Goal: Communication & Community: Ask a question

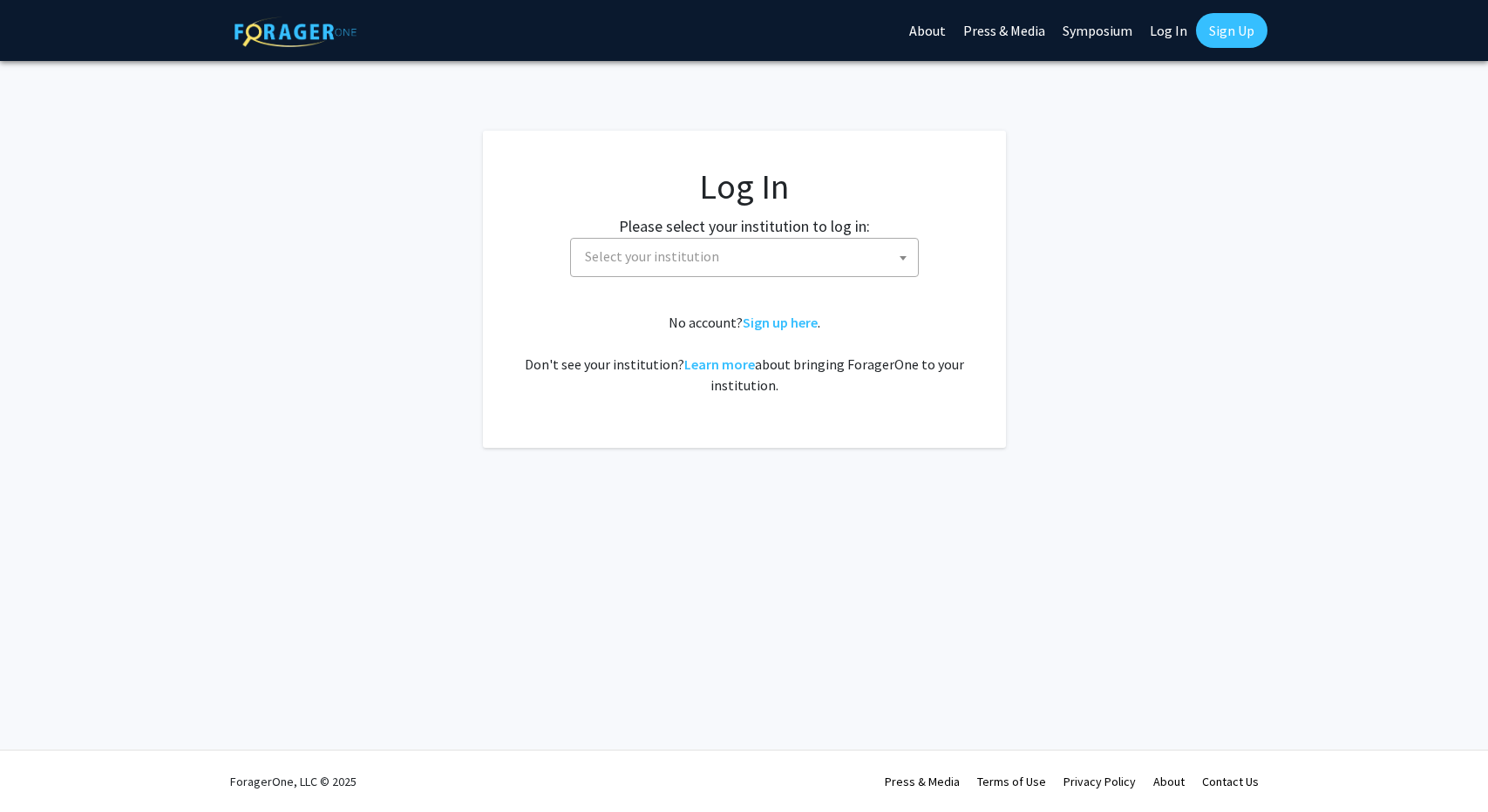
select select
click at [789, 257] on span "Select your institution" at bounding box center [748, 257] width 340 height 36
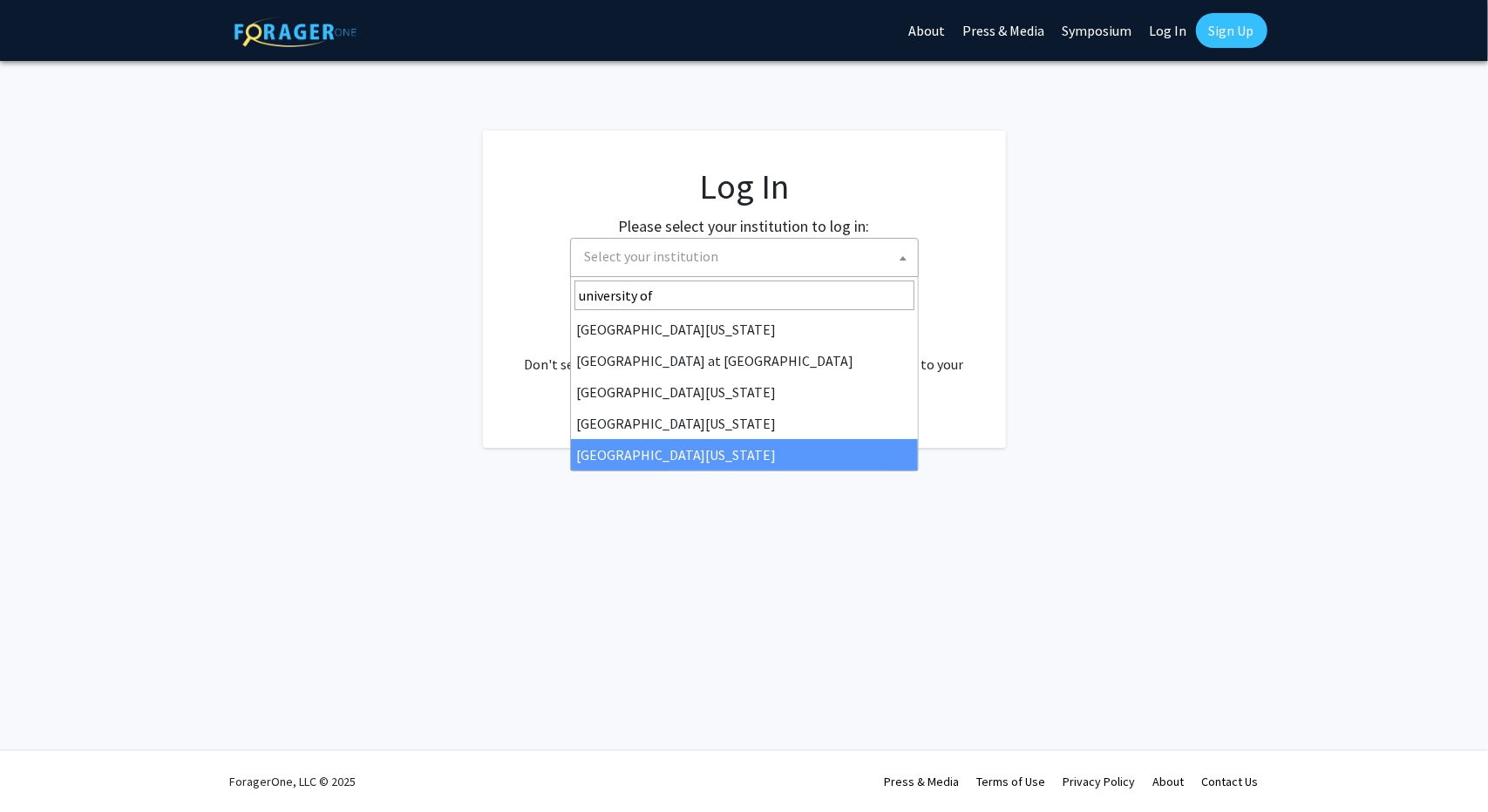
type input "university of"
select select "31"
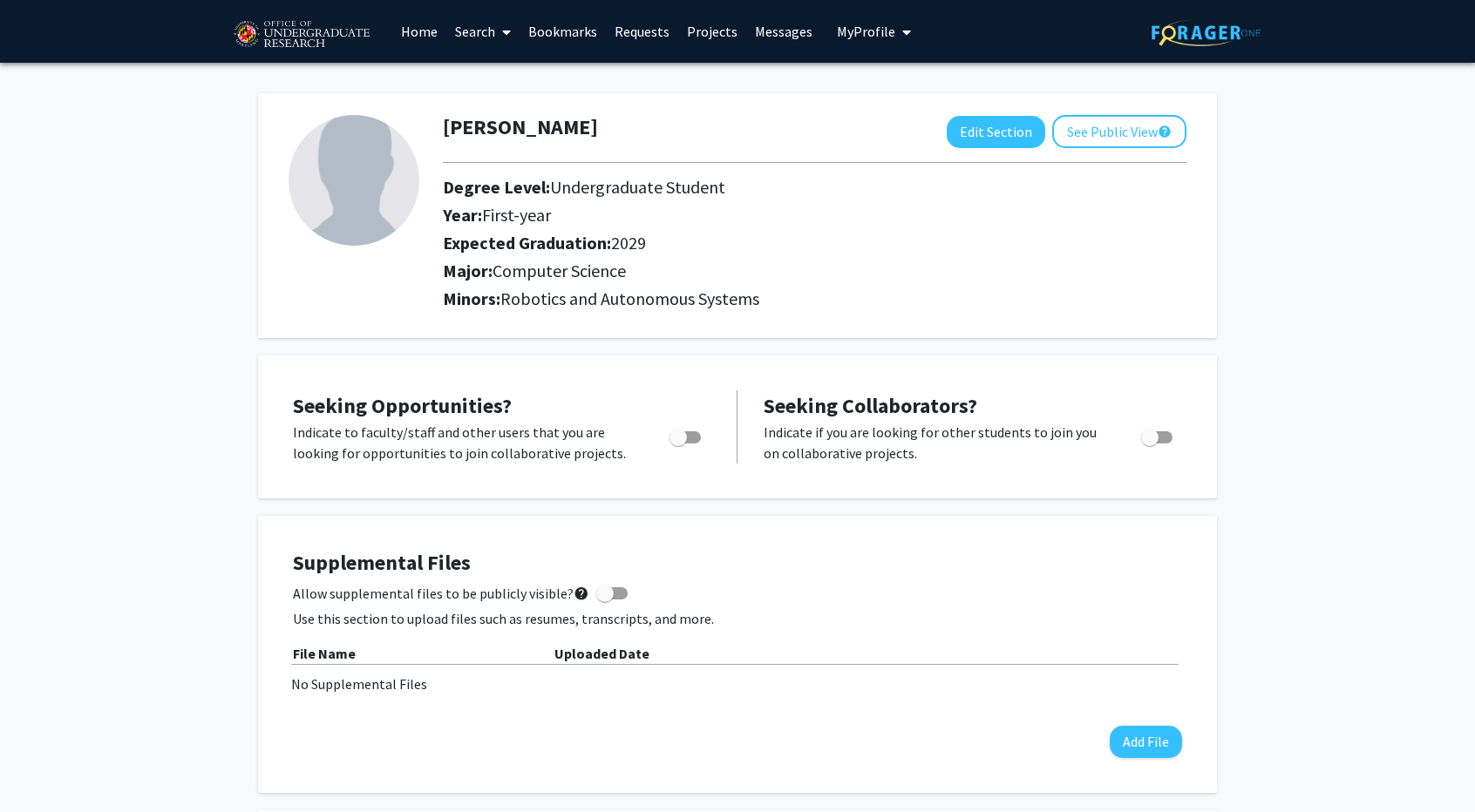
click at [693, 23] on link "Projects" at bounding box center [712, 31] width 68 height 61
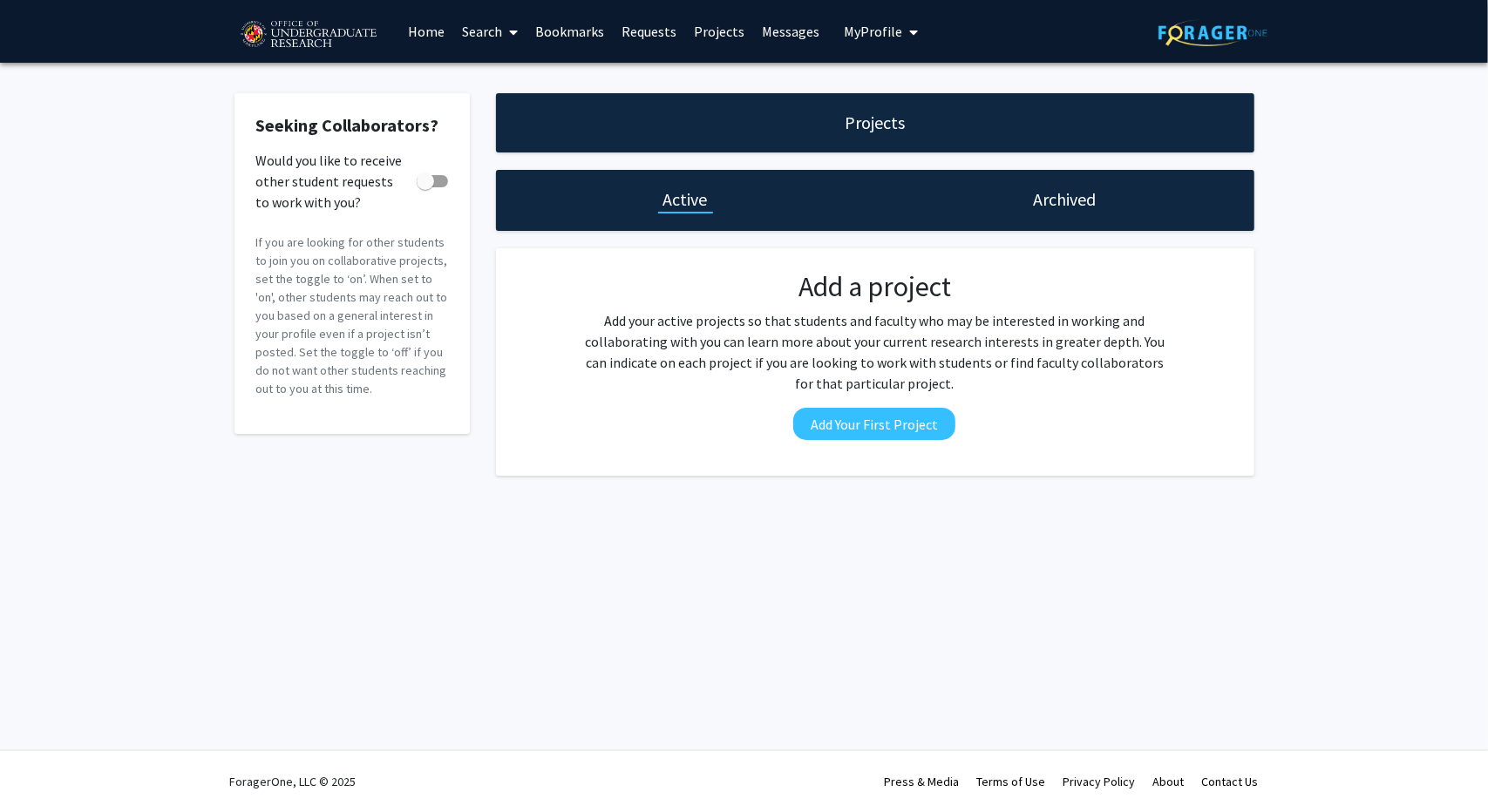
click at [442, 175] on span at bounding box center [432, 181] width 31 height 13
click at [425, 188] on input "Would you like to receive other student requests to work with you?" at bounding box center [424, 188] width 1 height 1
checkbox input "true"
click at [474, 39] on link "Search" at bounding box center [489, 31] width 73 height 61
click at [517, 87] on span "Faculty/Staff" at bounding box center [517, 81] width 128 height 35
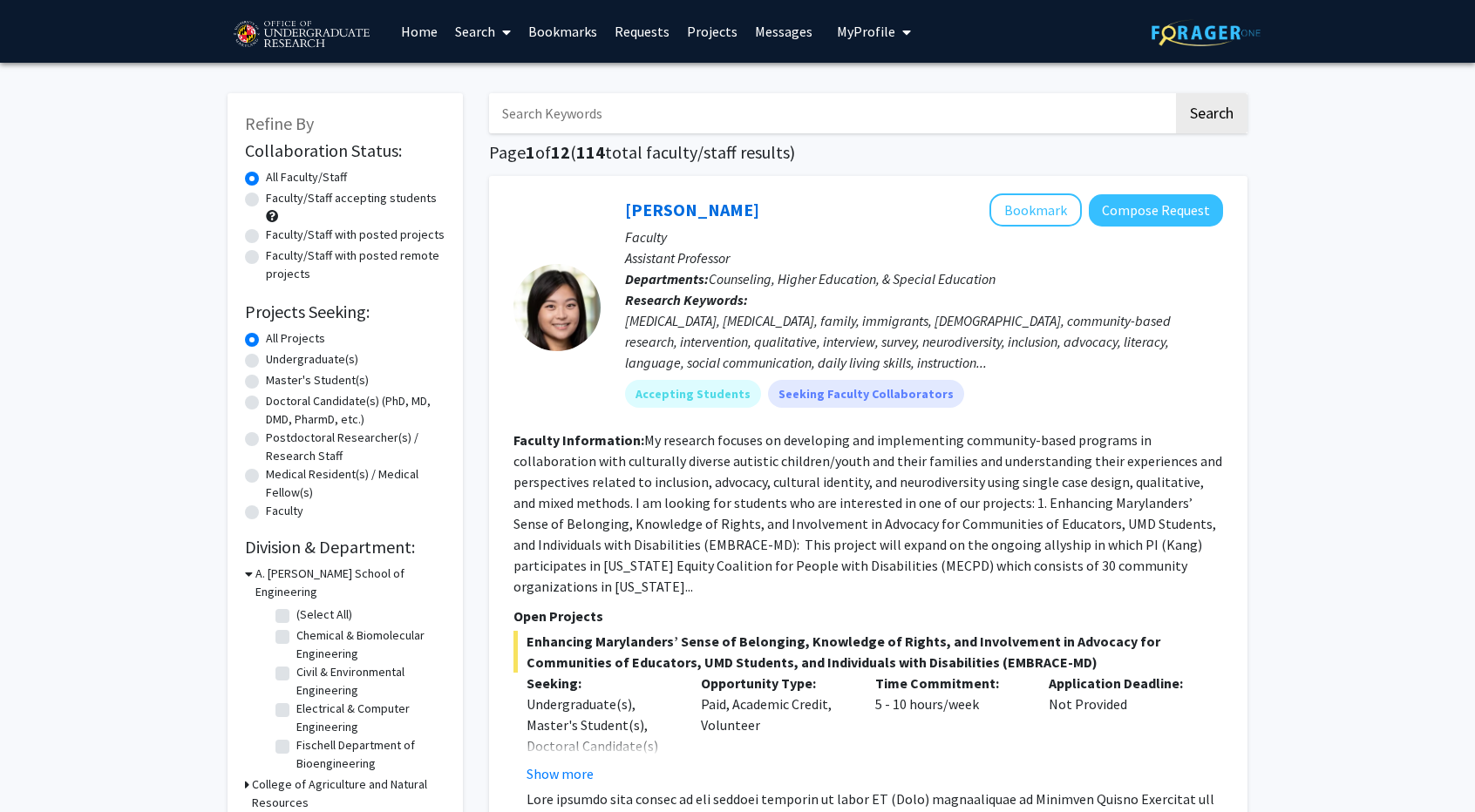
click at [337, 373] on label "Master's Student(s)" at bounding box center [317, 380] width 103 height 18
click at [277, 373] on input "Master's Student(s)" at bounding box center [271, 377] width 12 height 12
radio input "true"
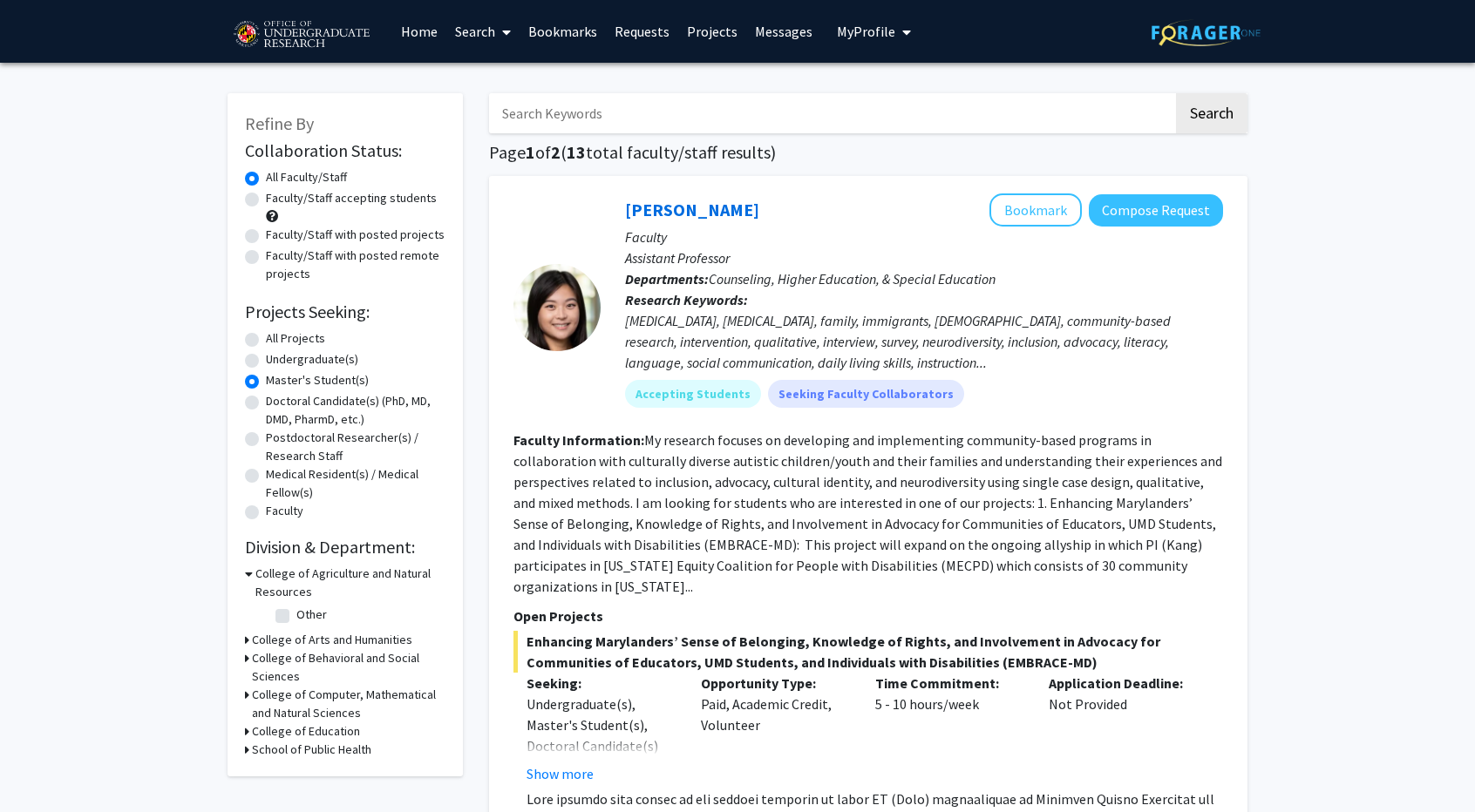
click at [342, 366] on label "Undergraduate(s)" at bounding box center [311, 359] width 92 height 18
click at [277, 362] on input "Undergraduate(s)" at bounding box center [271, 356] width 12 height 12
radio input "true"
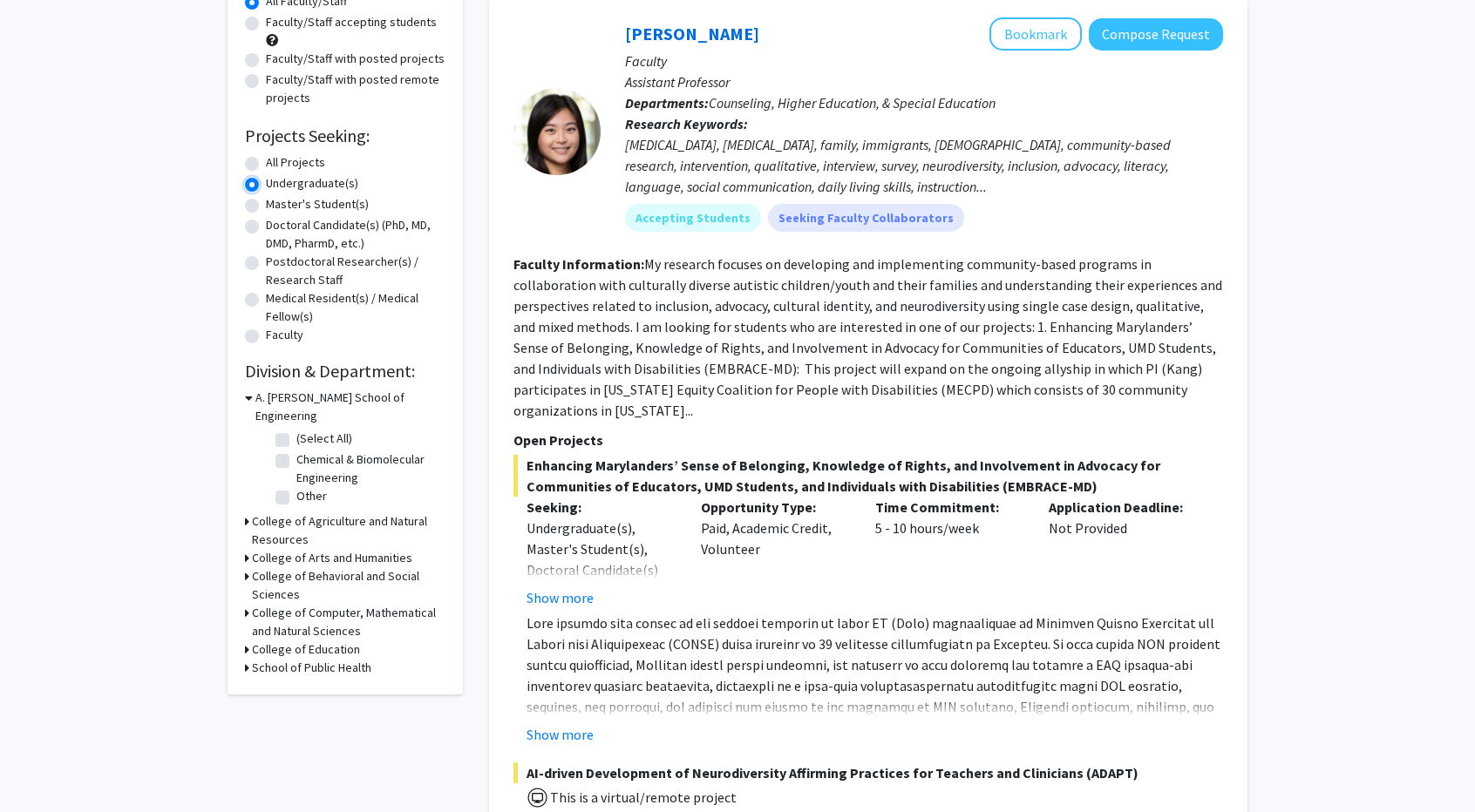
scroll to position [436, 0]
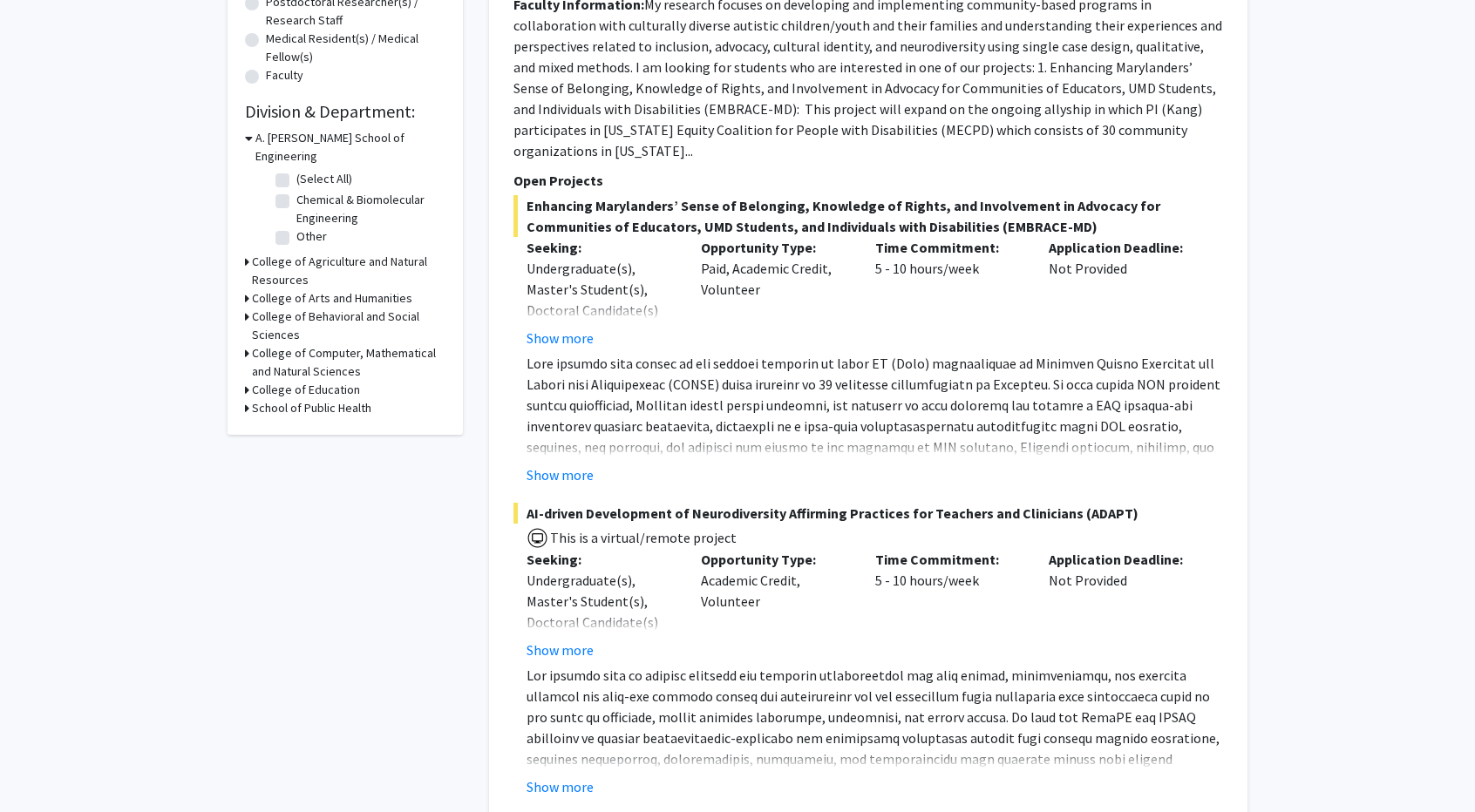
click at [265, 344] on h3 "College of Computer, Mathematical and Natural Sciences" at bounding box center [348, 363] width 194 height 37
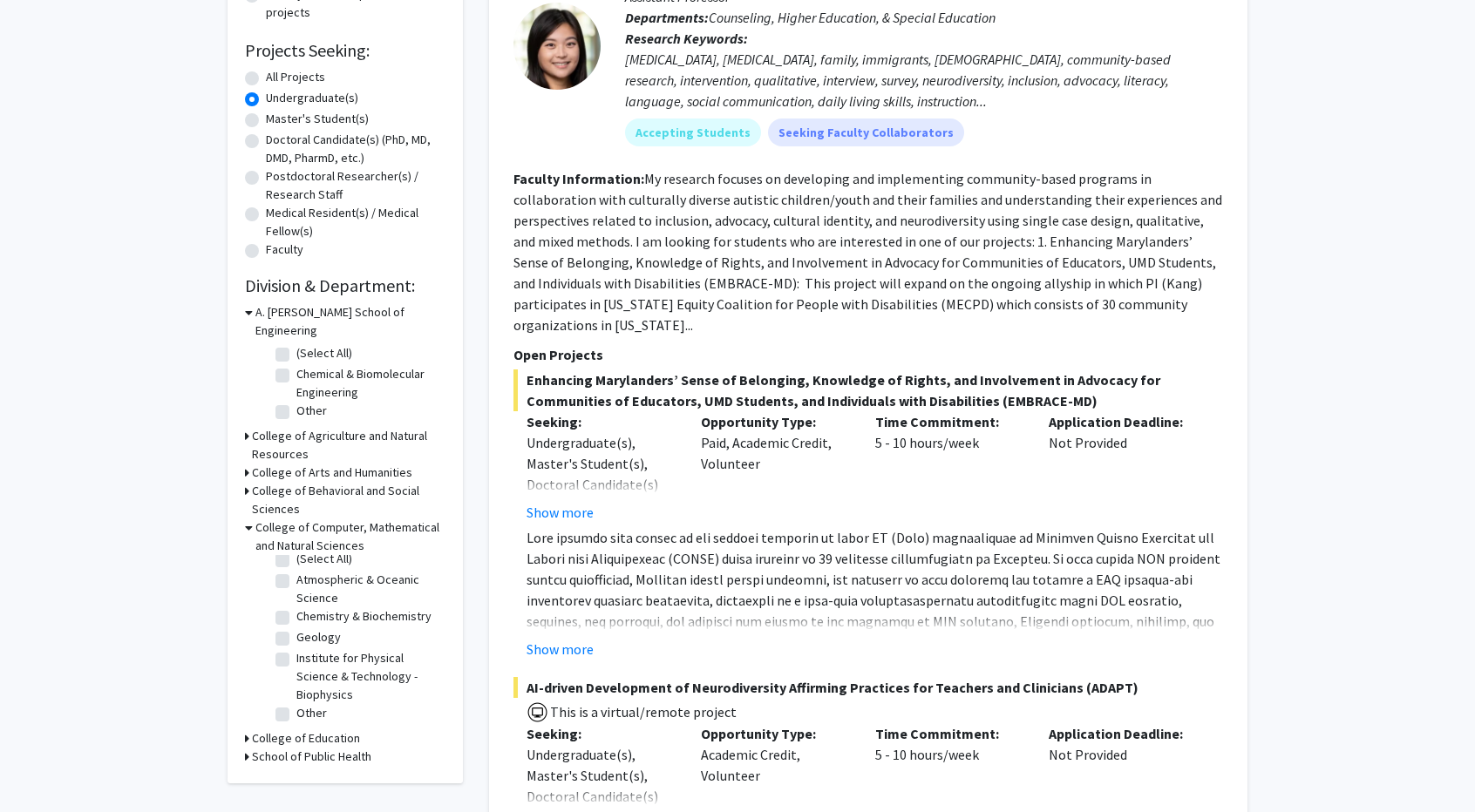
scroll to position [0, 0]
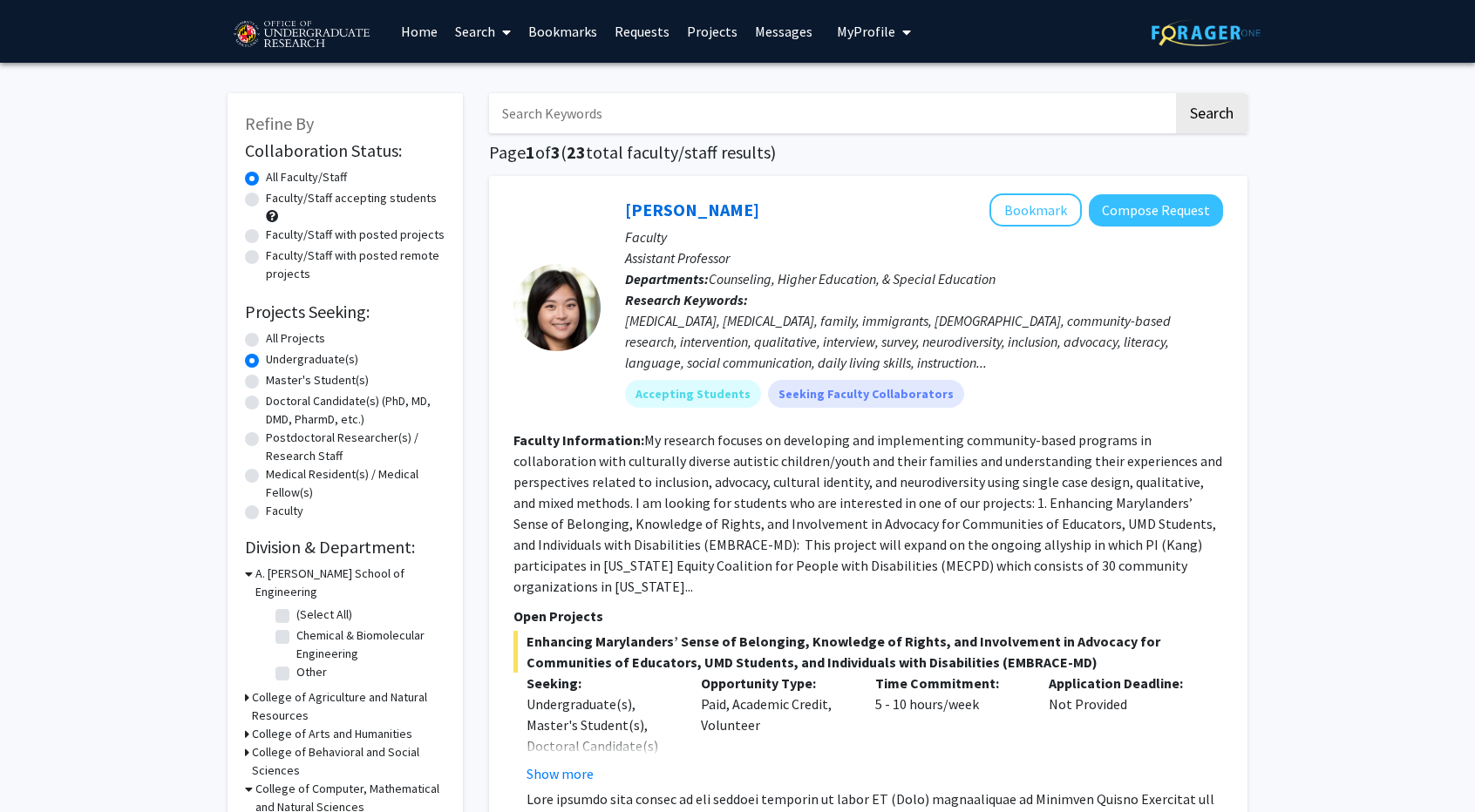
click at [770, 104] on input "Search Keywords" at bounding box center [832, 113] width 685 height 40
type input "computer"
click at [1176, 93] on button "Search" at bounding box center [1211, 113] width 71 height 40
radio input "true"
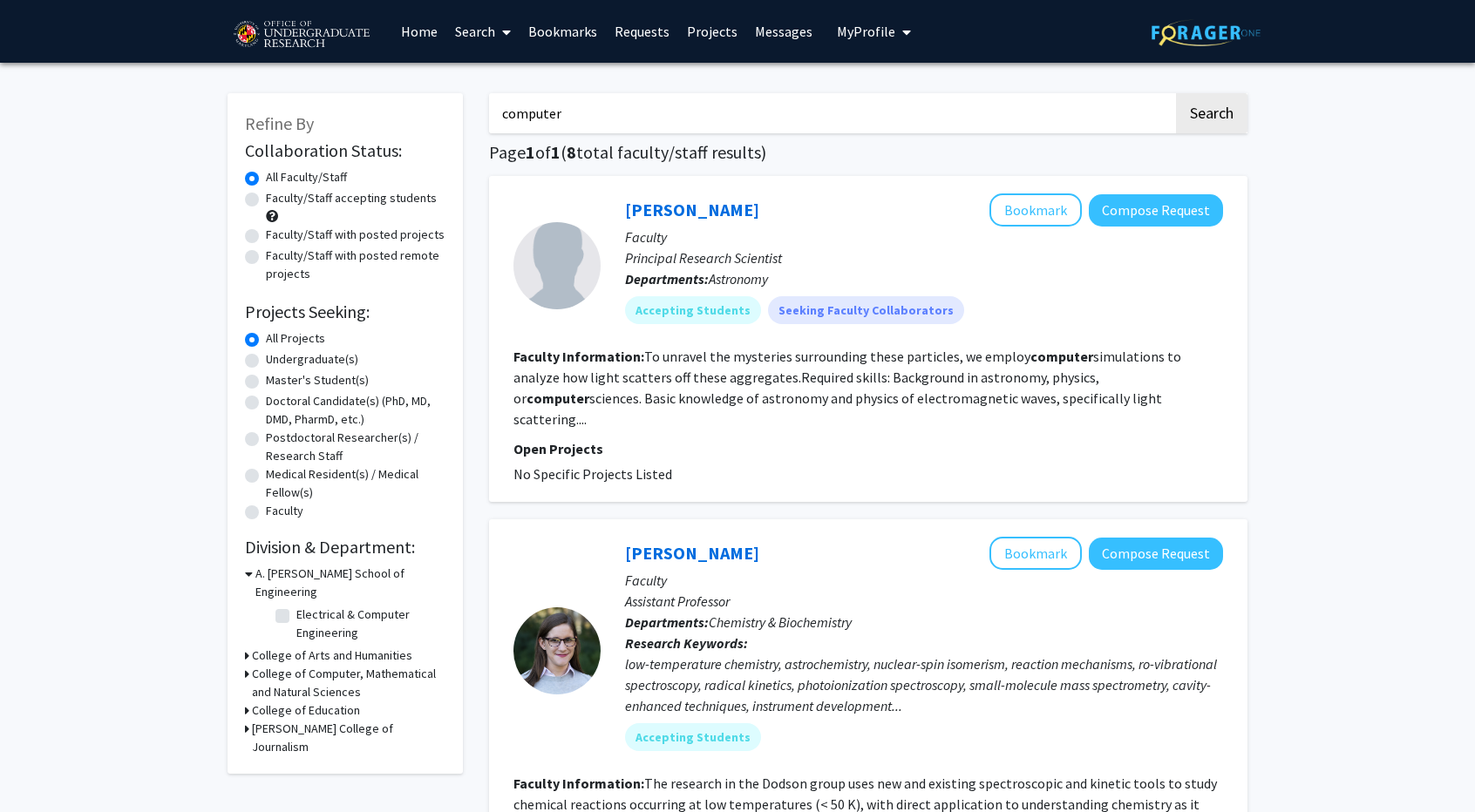
click at [726, 29] on link "Projects" at bounding box center [712, 31] width 68 height 61
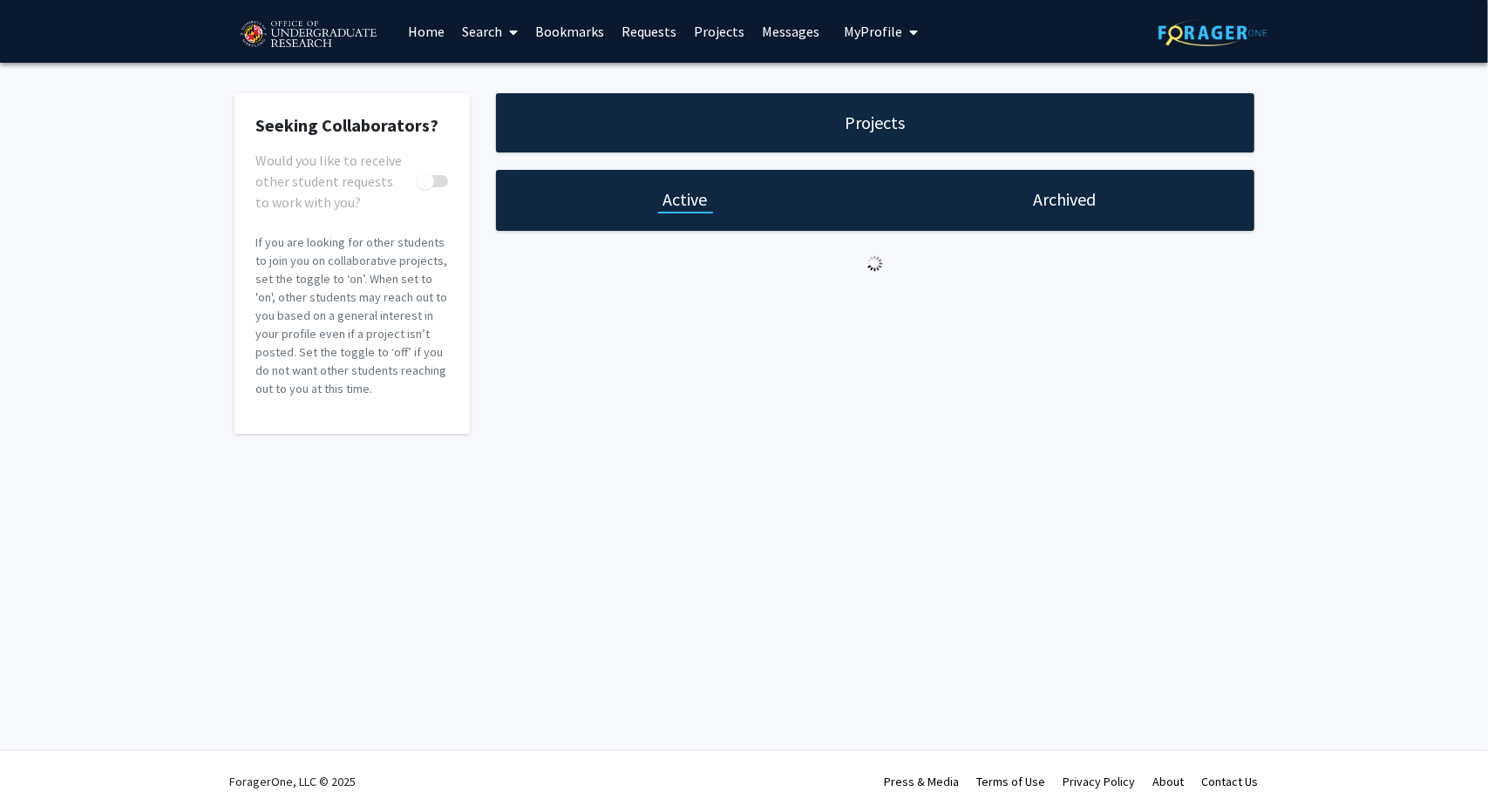
checkbox input "true"
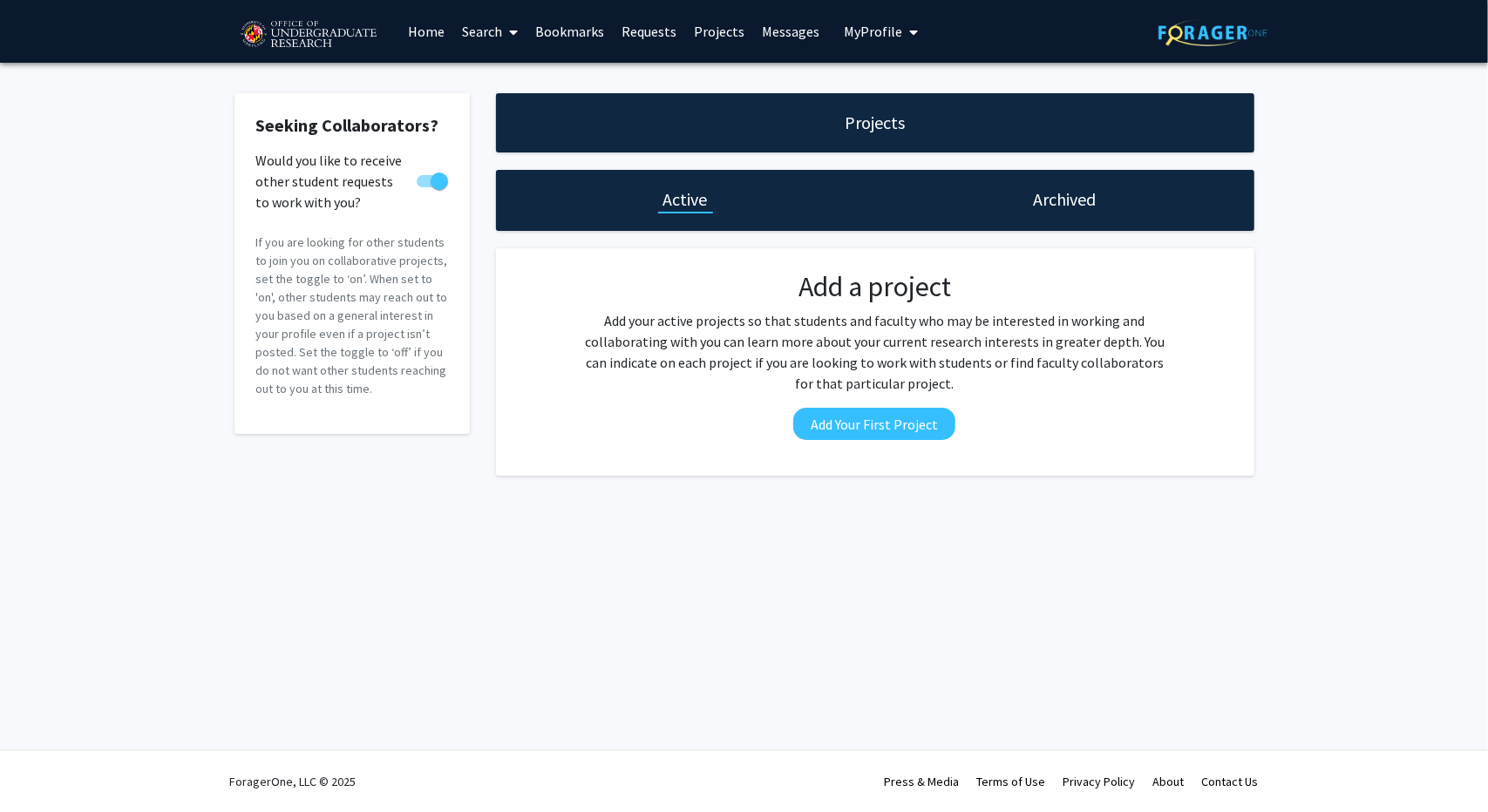
click at [500, 38] on link "Search" at bounding box center [489, 31] width 73 height 61
click at [501, 78] on span "Faculty/Staff" at bounding box center [517, 81] width 128 height 35
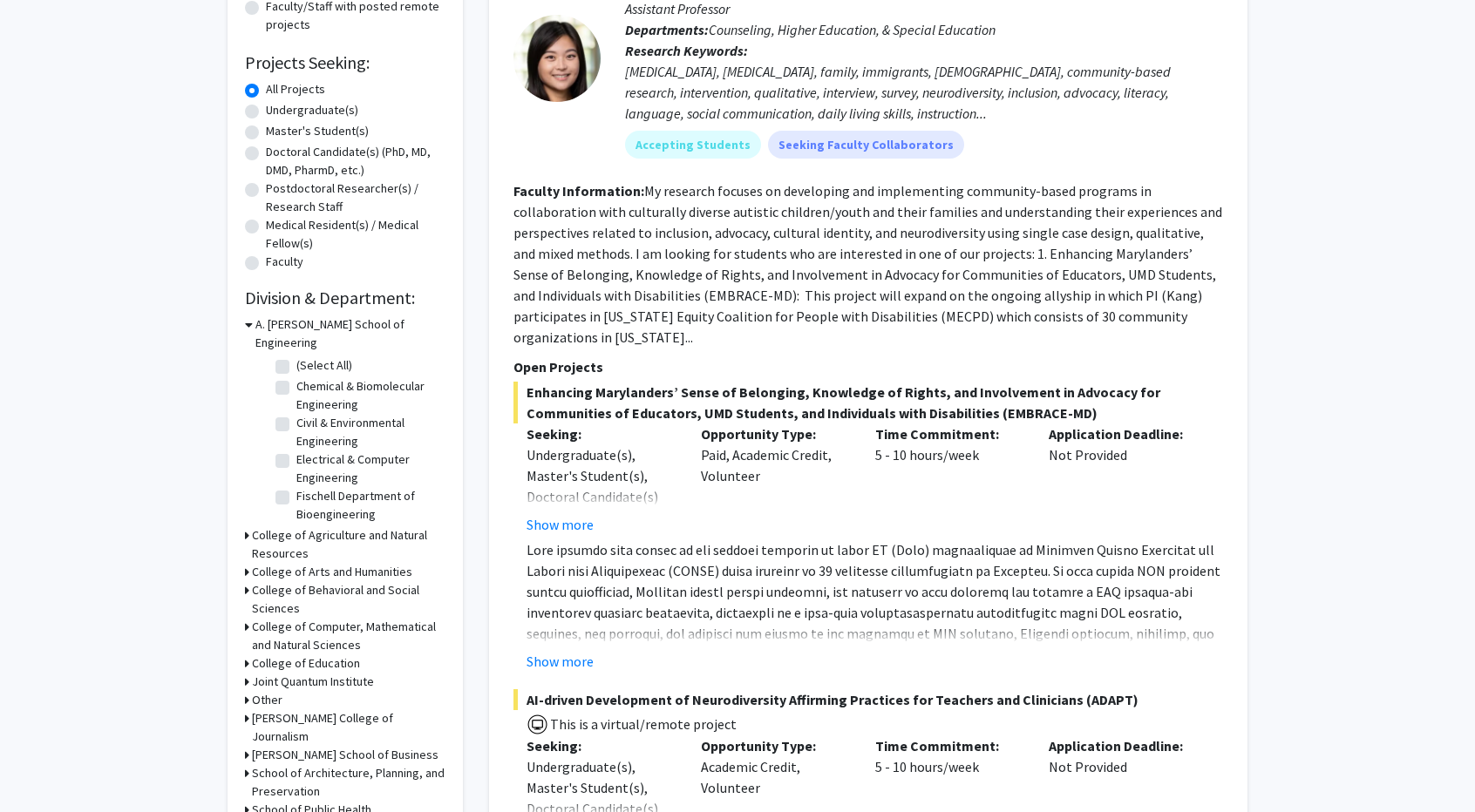
scroll to position [262, 0]
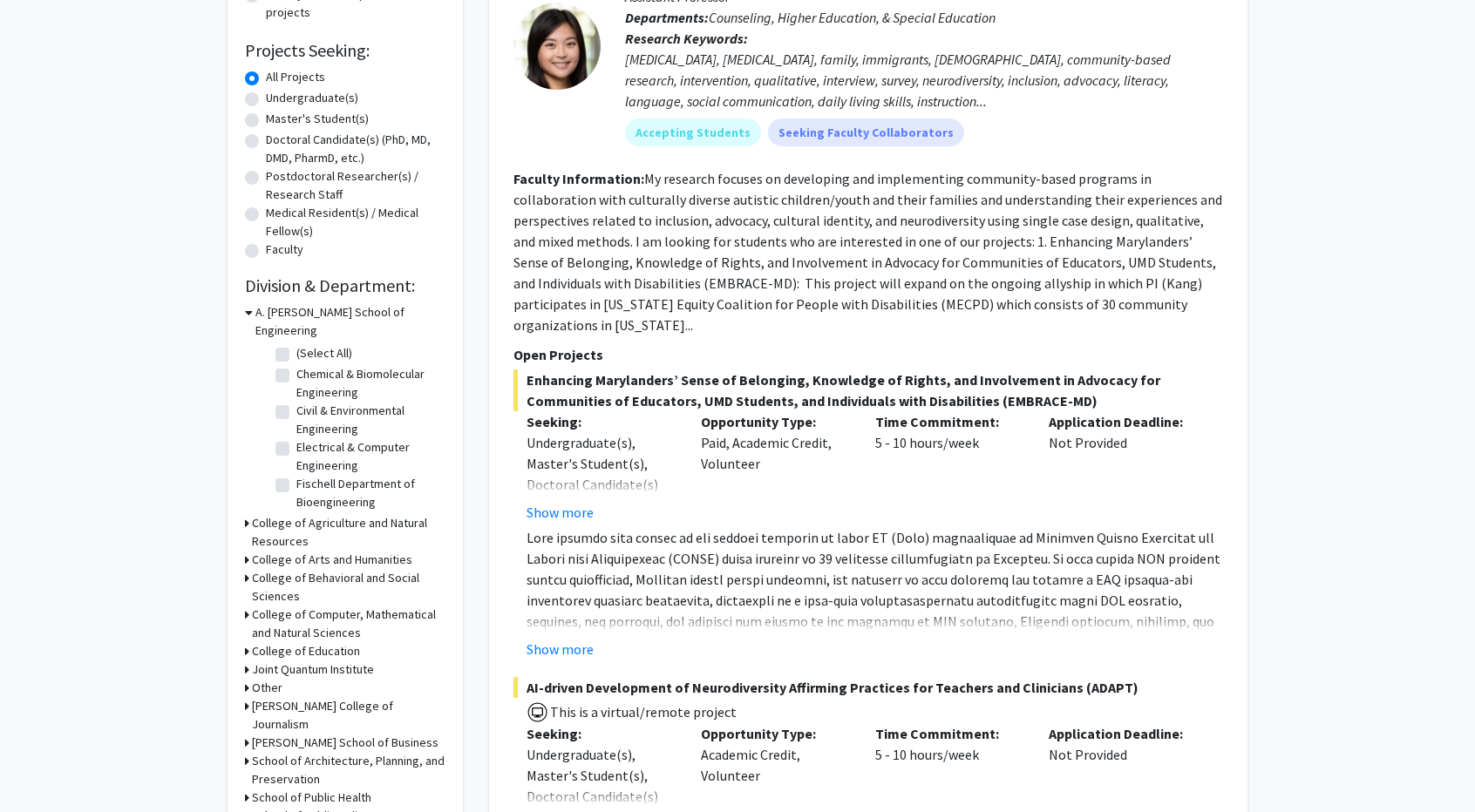
click at [314, 606] on h3 "College of Computer, Mathematical and Natural Sciences" at bounding box center [348, 624] width 194 height 37
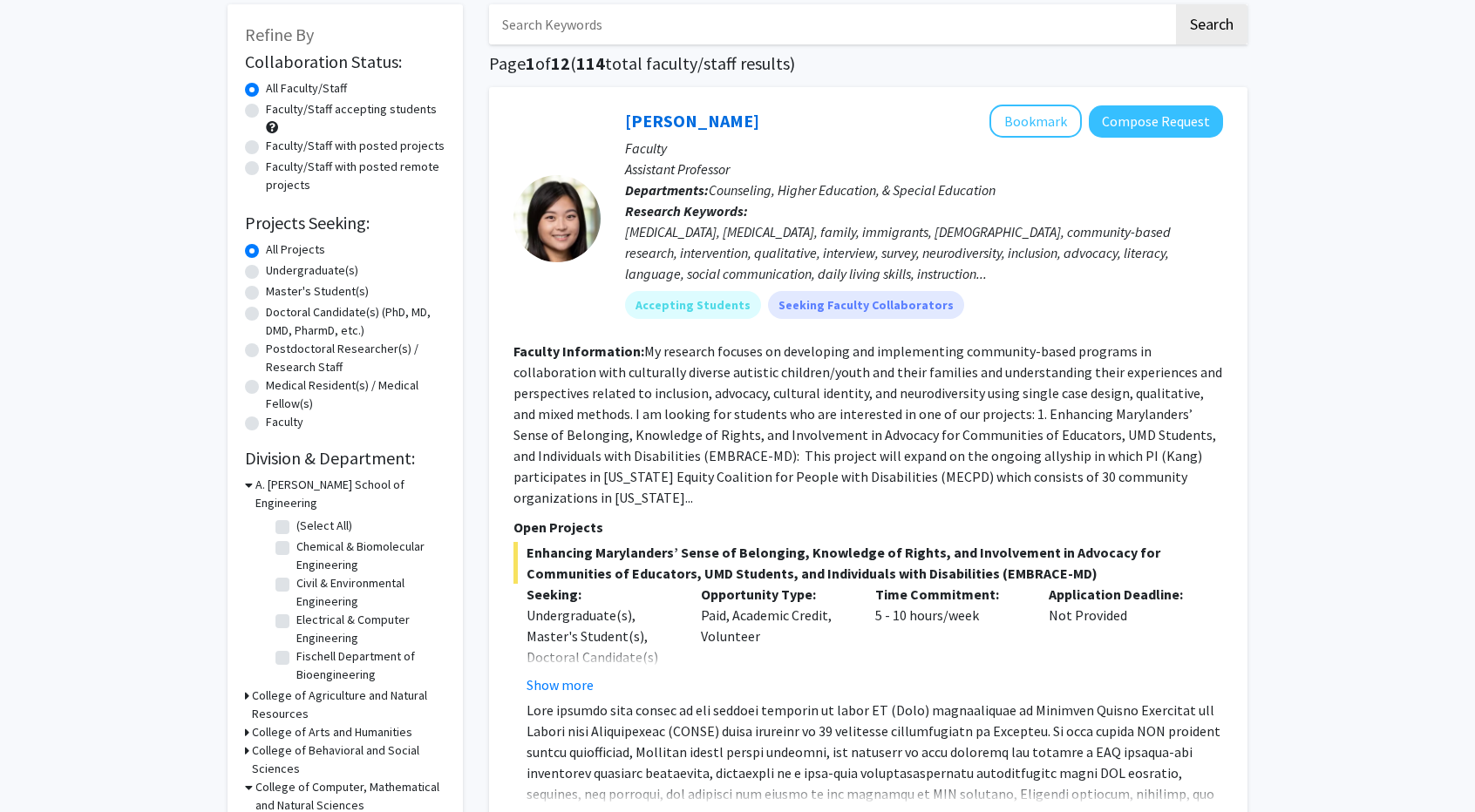
scroll to position [88, 0]
click at [341, 275] on label "Undergraduate(s)" at bounding box center [311, 272] width 92 height 18
click at [277, 274] on input "Undergraduate(s)" at bounding box center [271, 269] width 12 height 12
radio input "true"
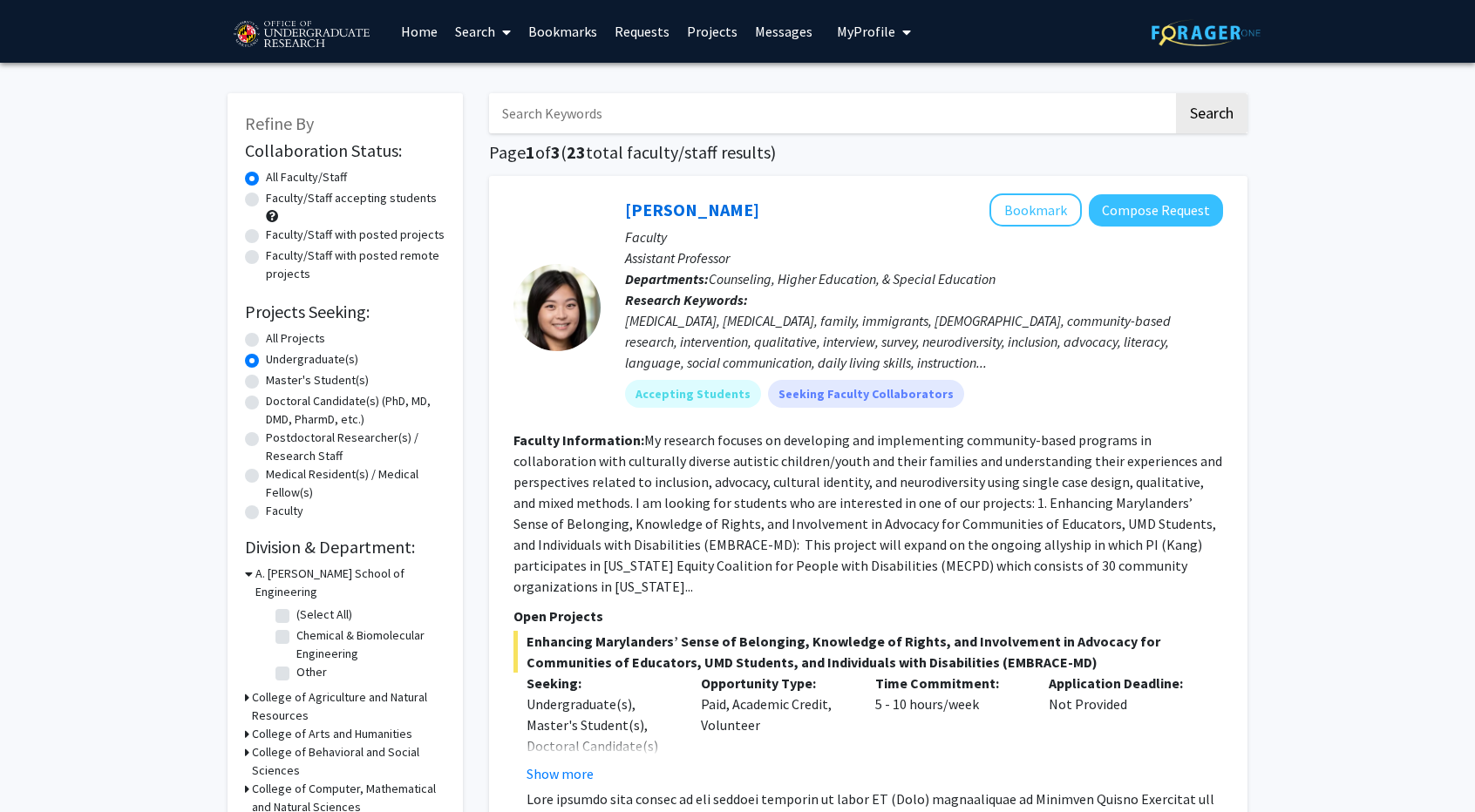
click at [363, 203] on label "Faculty/Staff accepting students" at bounding box center [351, 197] width 171 height 18
click at [277, 200] on input "Faculty/Staff accepting students" at bounding box center [271, 194] width 12 height 12
radio input "true"
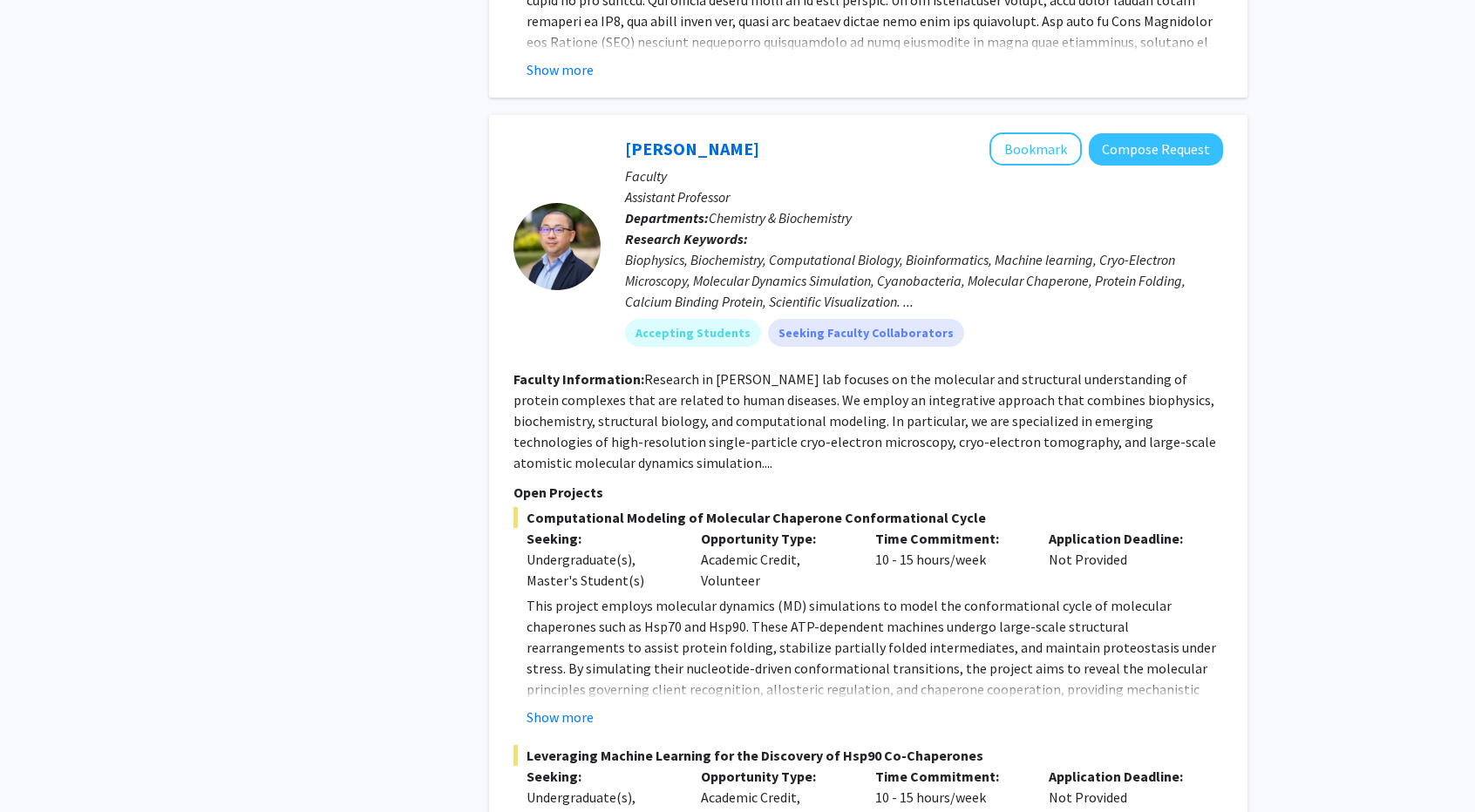
scroll to position [3399, 0]
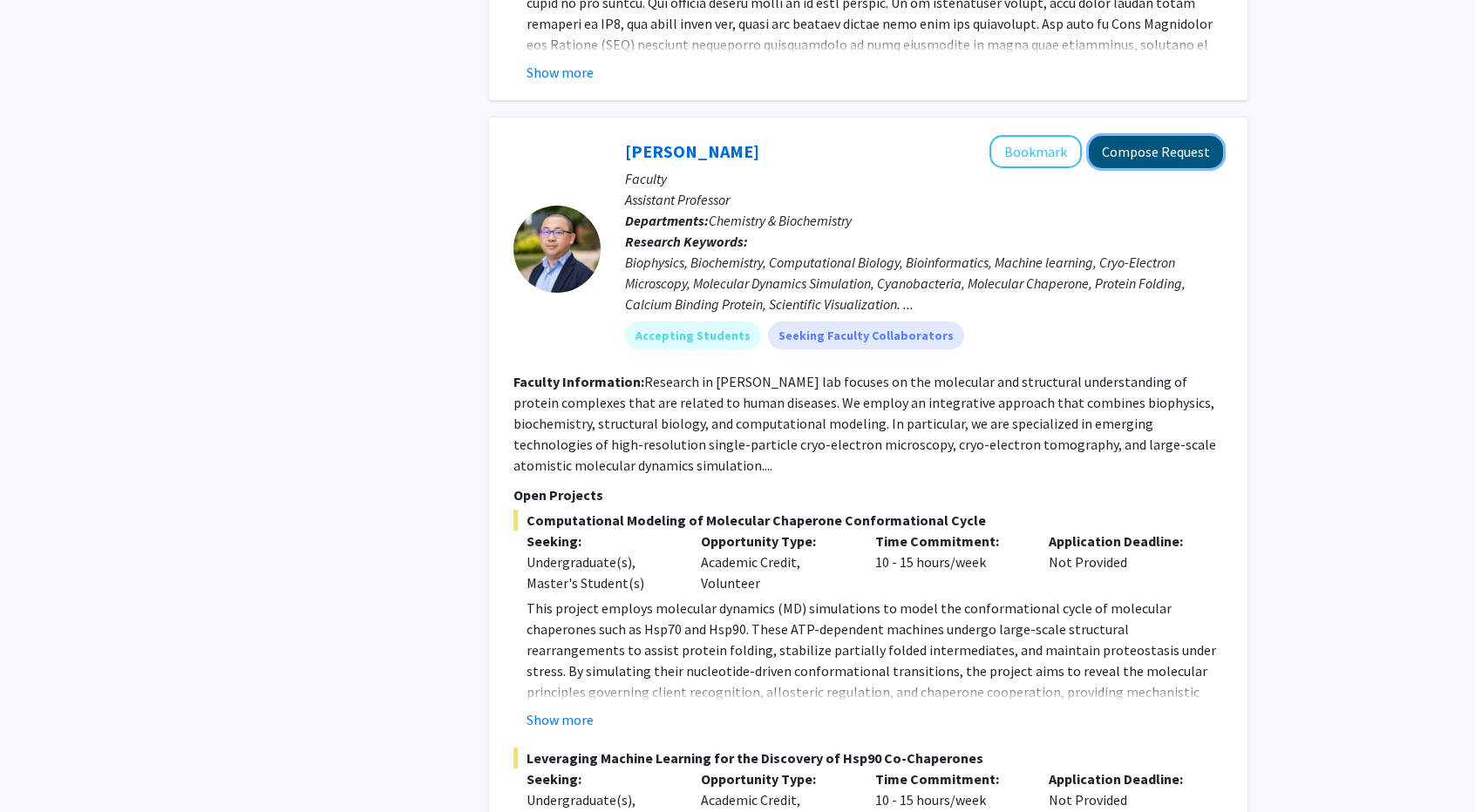
click at [1172, 136] on button "Compose Request" at bounding box center [1156, 152] width 134 height 32
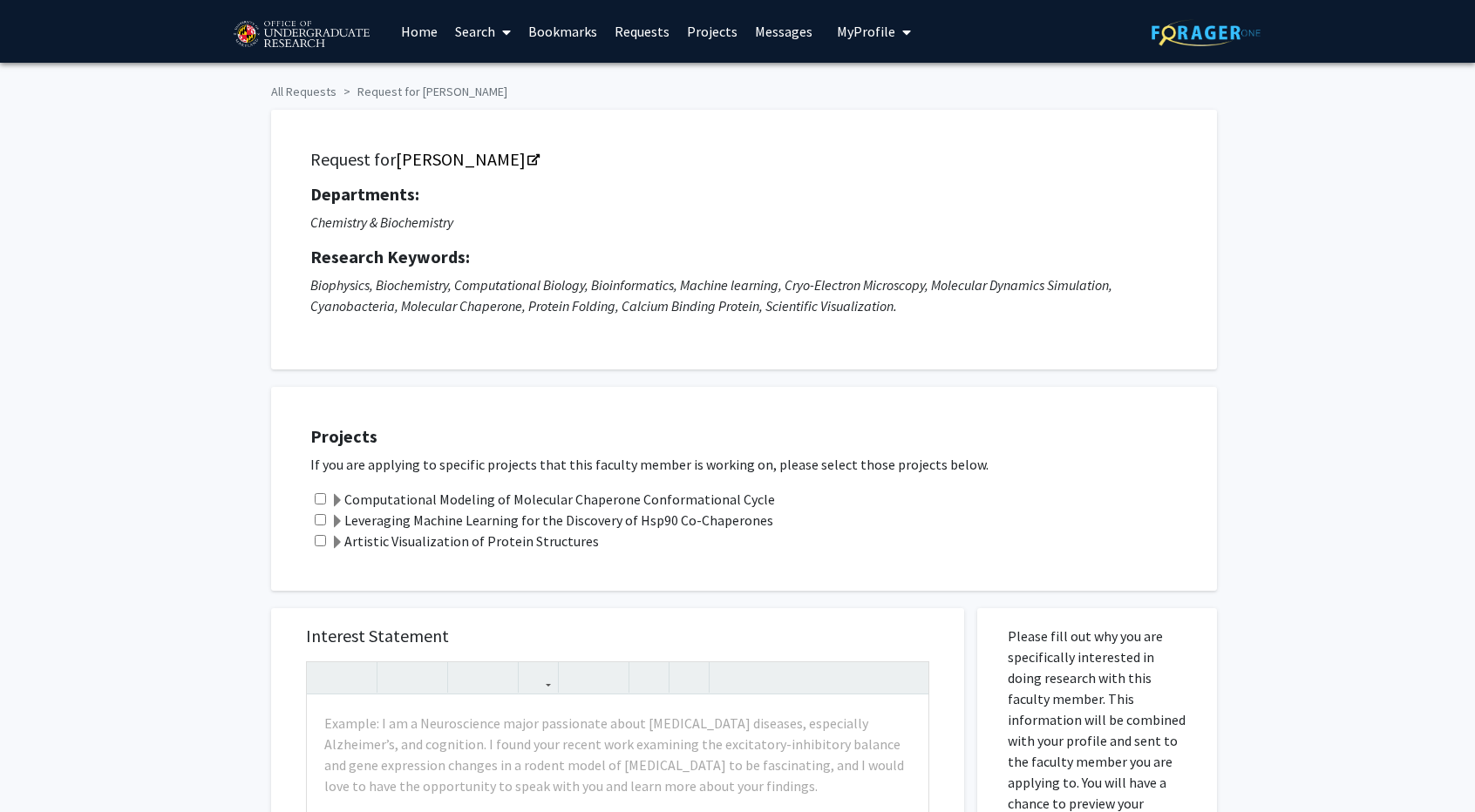
click at [317, 519] on input "checkbox" at bounding box center [321, 520] width 12 height 12
checkbox input "true"
click at [312, 489] on div "Computational Modeling of Molecular Chaperone Conformational Cycle" at bounding box center [755, 500] width 889 height 21
click at [322, 495] on input "checkbox" at bounding box center [321, 499] width 12 height 12
checkbox input "true"
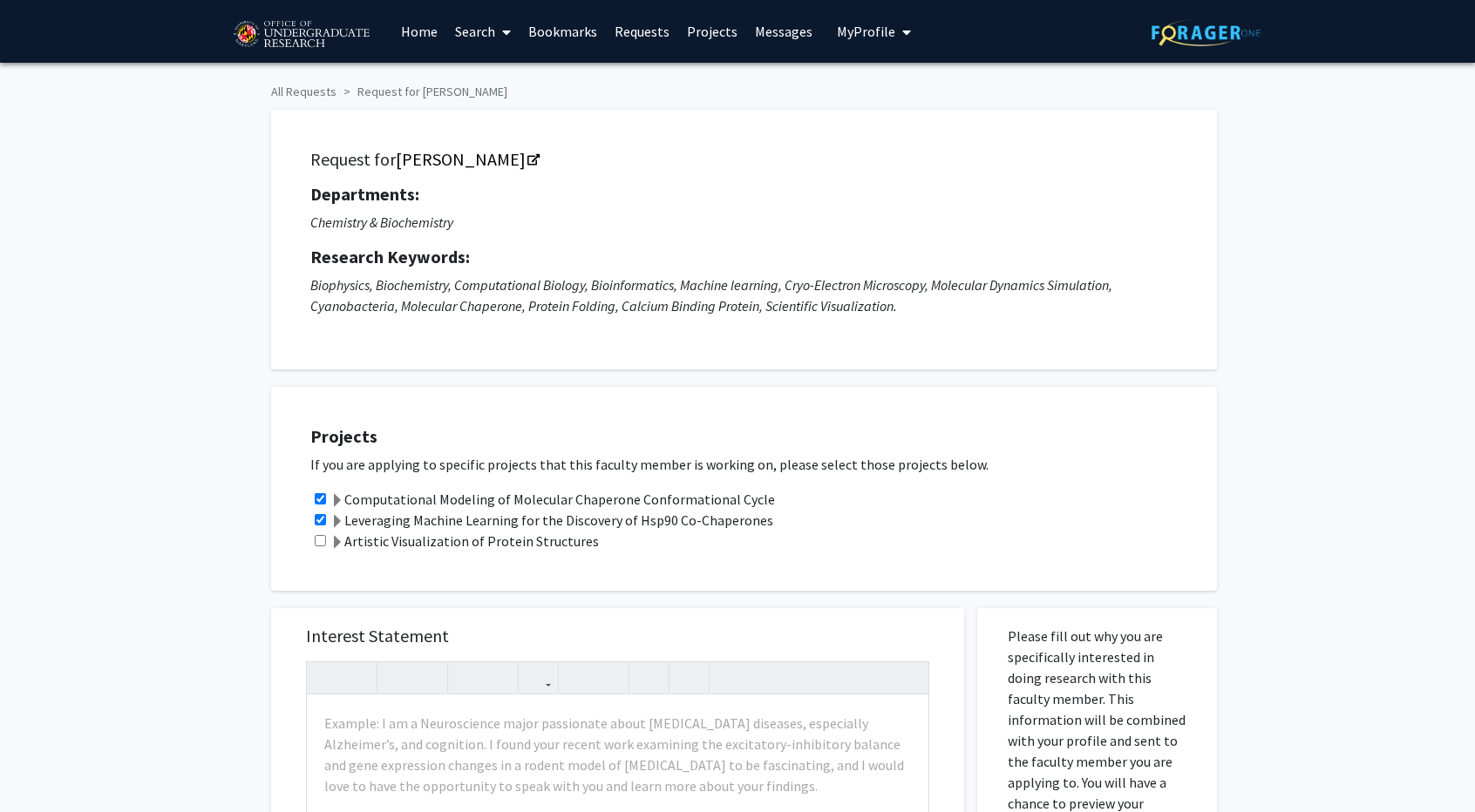
click at [316, 537] on input "checkbox" at bounding box center [321, 541] width 12 height 12
checkbox input "true"
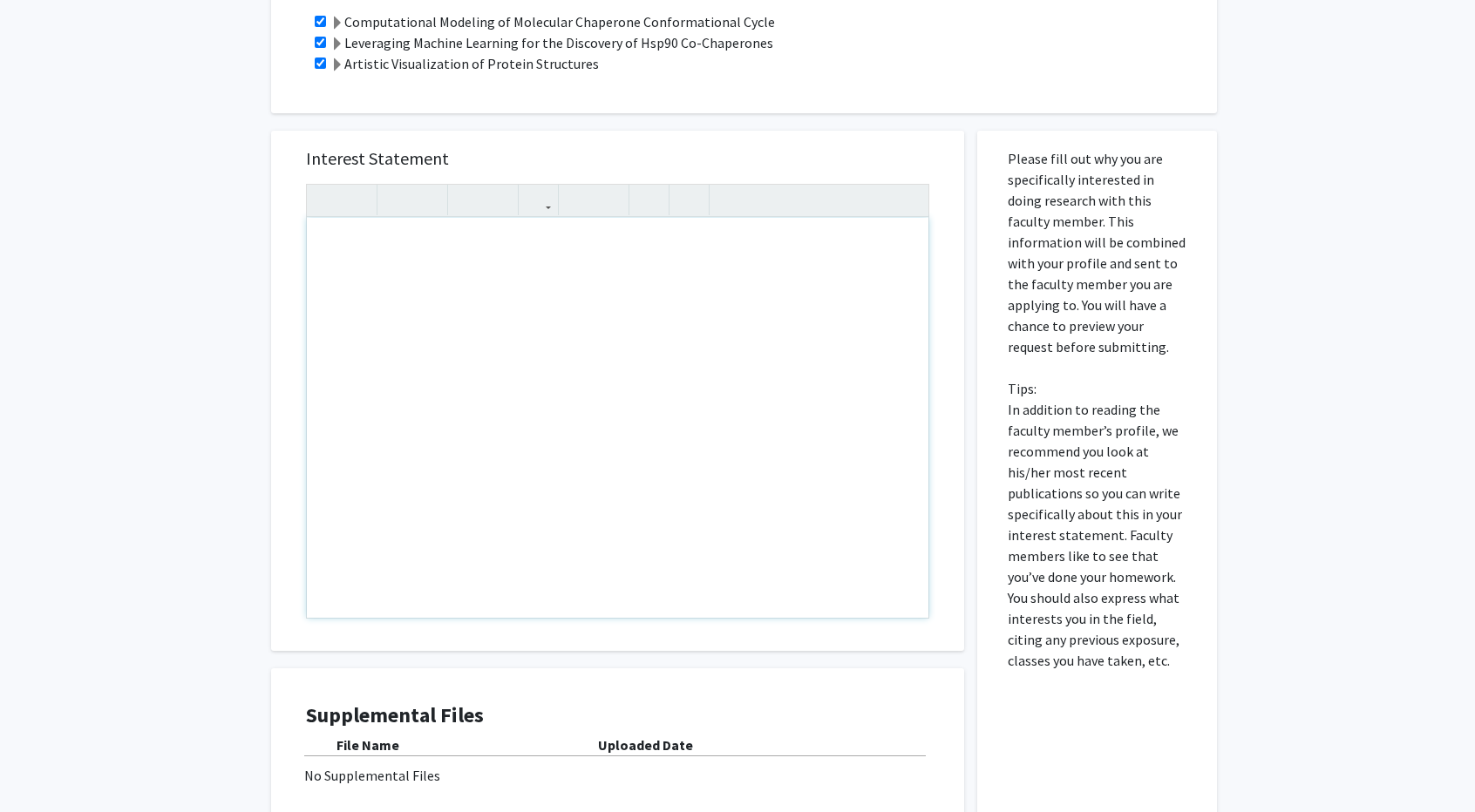
scroll to position [473, 0]
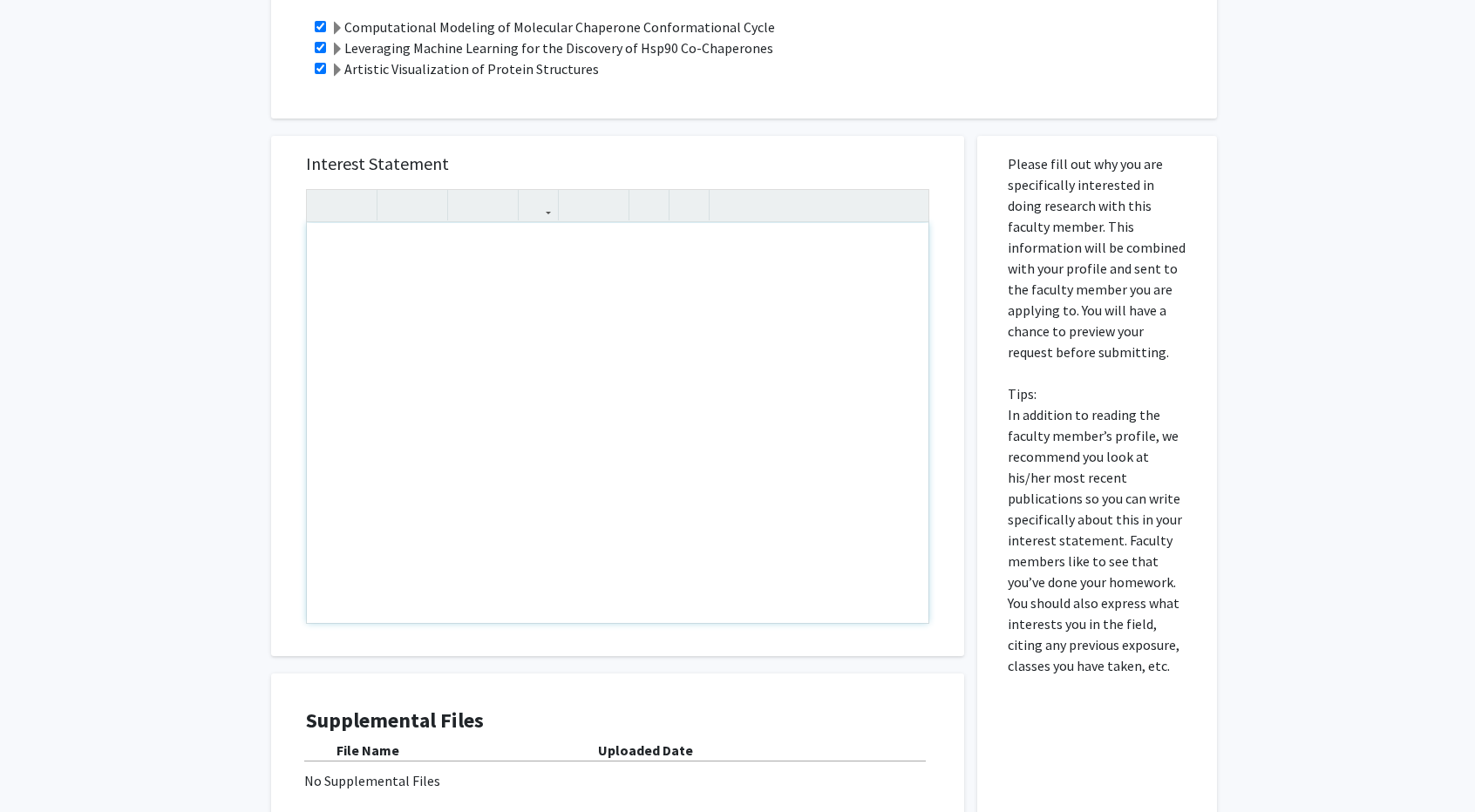
click at [710, 318] on div "Note to users with screen readers: Please press Alt+0 or Option+0 to deactivate…" at bounding box center [617, 422] width 622 height 400
type textarea "Hello!&nbsp;"
click at [786, 144] on div "Interest Statement Insert link Remove link" at bounding box center [618, 396] width 659 height 520
type textarea "U"
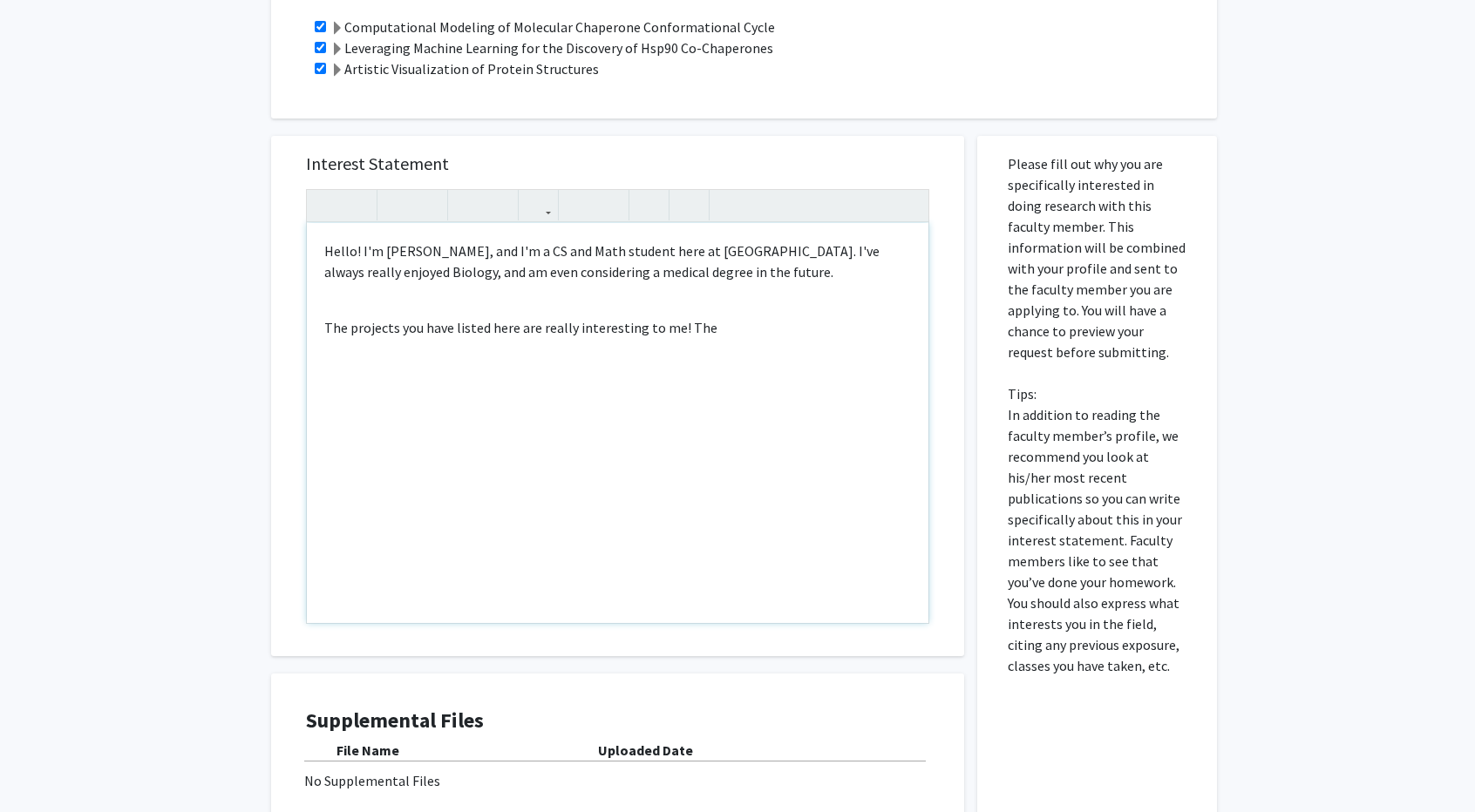
type textarea "<p>Hello! I'm [PERSON_NAME], and I'm a CS and Math student here at [GEOGRAPHIC_…"
click at [342, 71] on span at bounding box center [338, 70] width 14 height 14
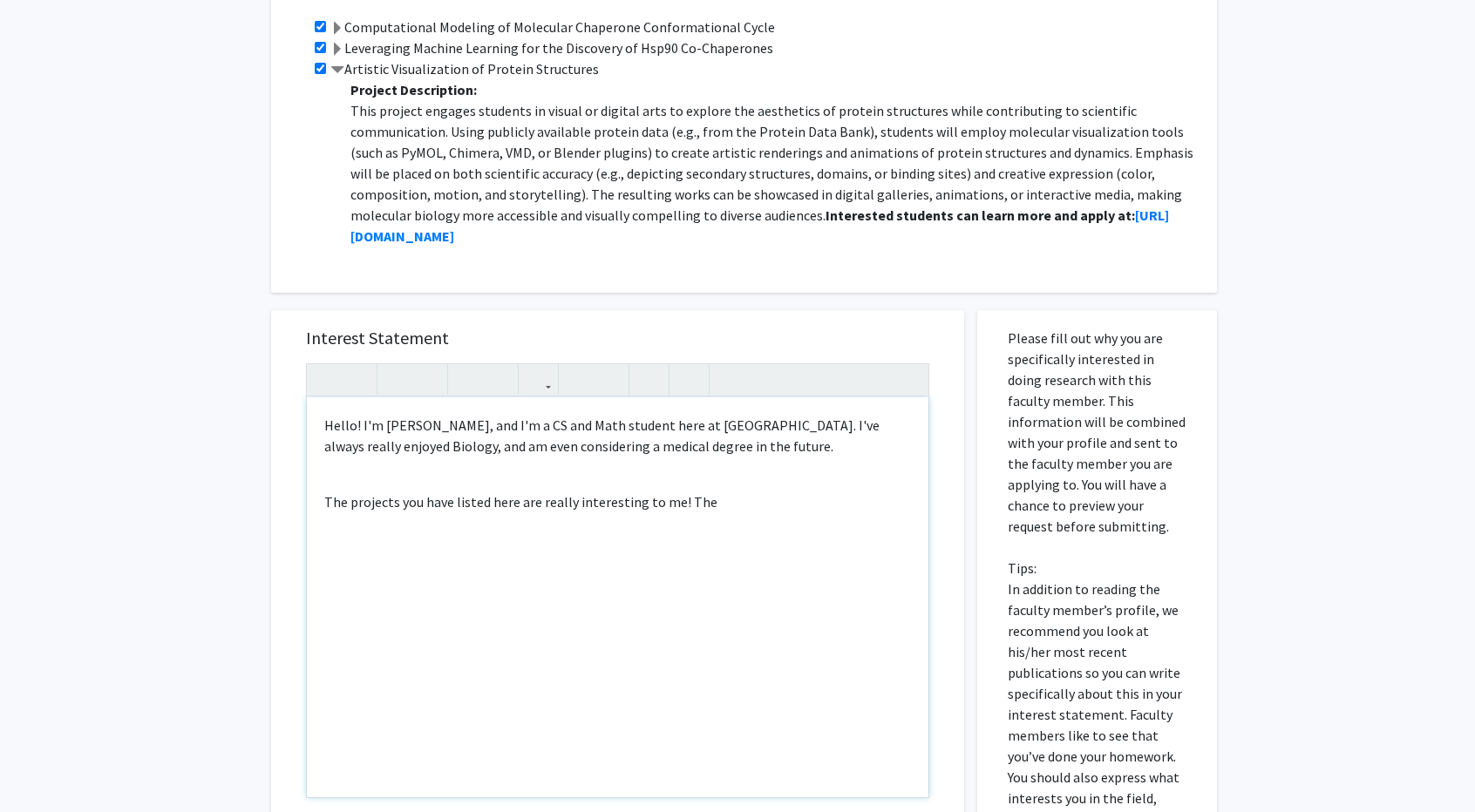
click at [341, 25] on span at bounding box center [338, 28] width 14 height 14
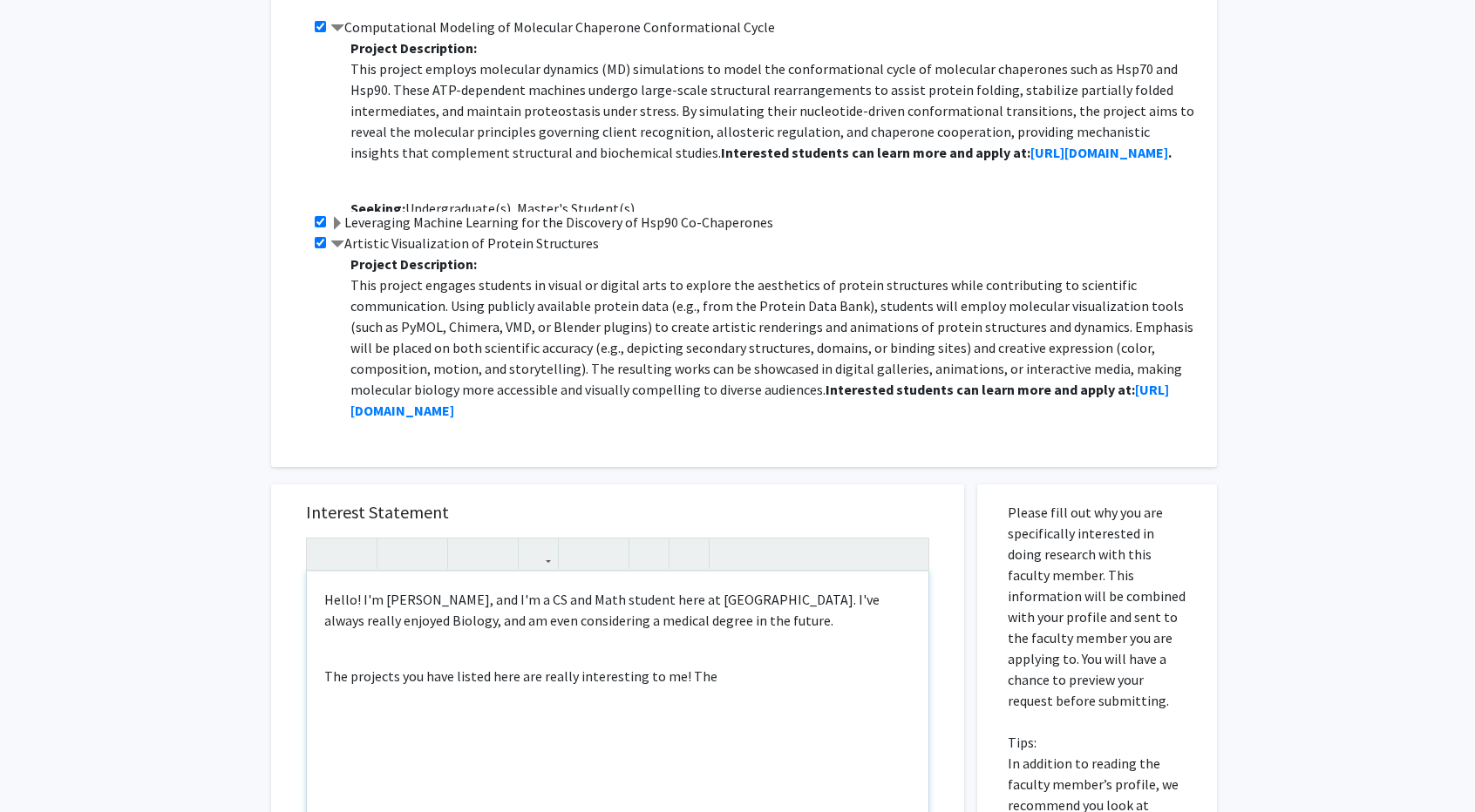
click at [321, 238] on input "checkbox" at bounding box center [321, 243] width 12 height 12
checkbox input "false"
click at [804, 678] on div "Hello! I'm [PERSON_NAME], and I'm a CS and Math student here at [GEOGRAPHIC_DAT…" at bounding box center [617, 771] width 622 height 400
type textarea "<p>Hello! I'm [PERSON_NAME], and I'm a CS and Math student here at [GEOGRAPHIC_…"
drag, startPoint x: 1097, startPoint y: 150, endPoint x: 1124, endPoint y: 160, distance: 28.8
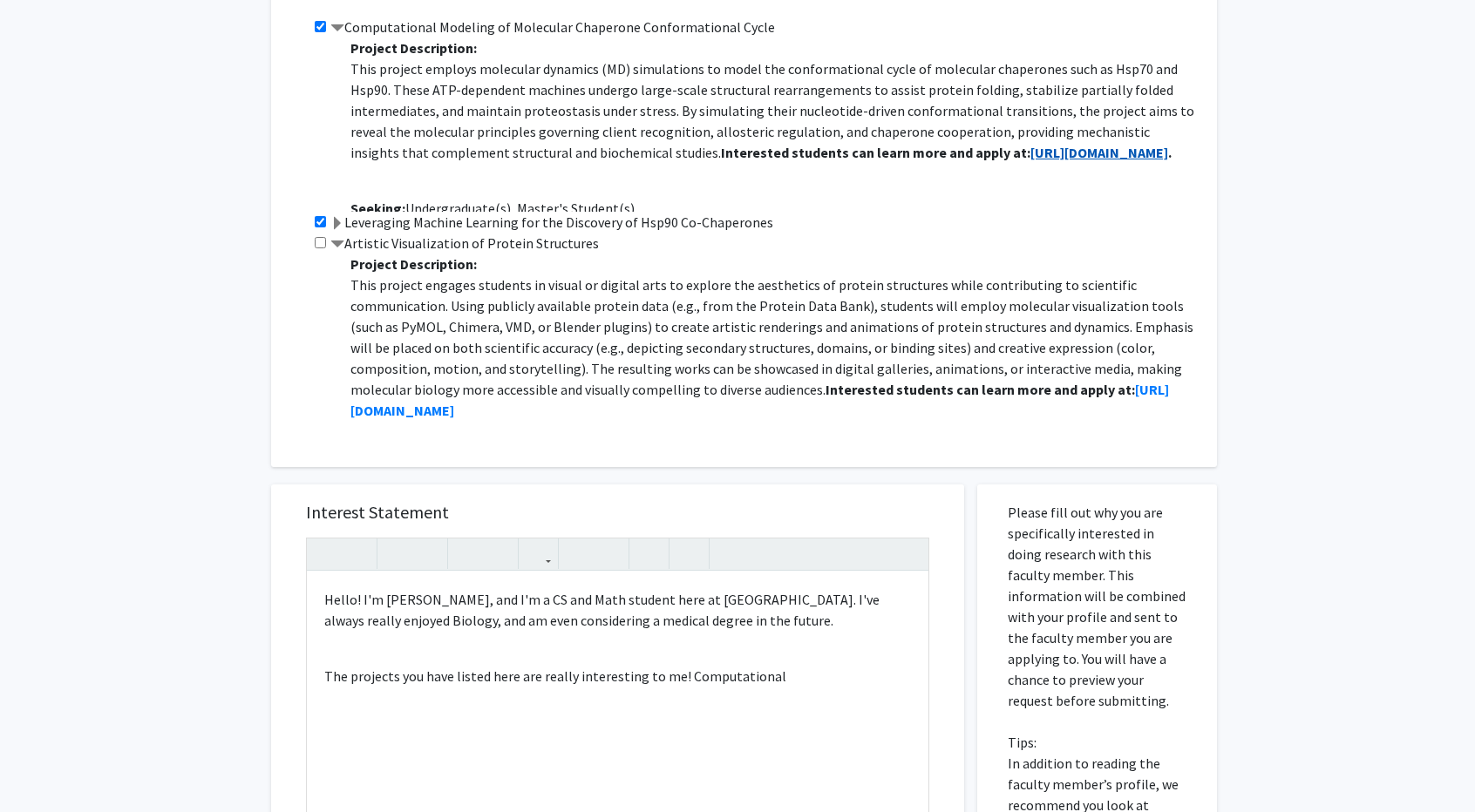
click at [1124, 160] on strong "[URL][DOMAIN_NAME]" at bounding box center [1099, 153] width 138 height 18
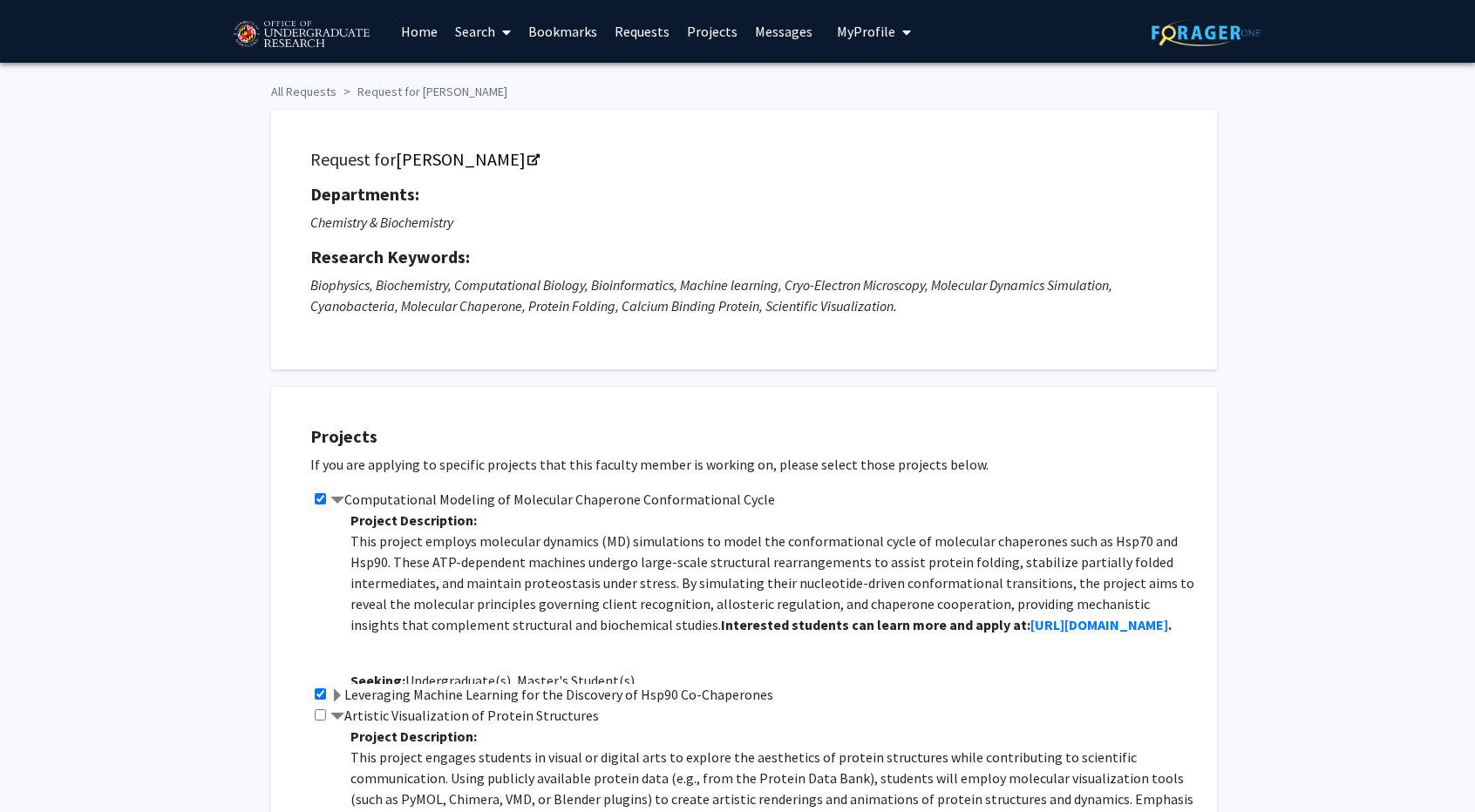
scroll to position [0, 0]
